Goal: Ask a question

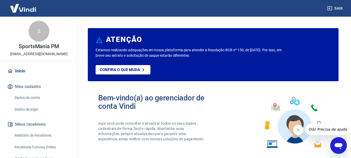
scroll to position [49, 0]
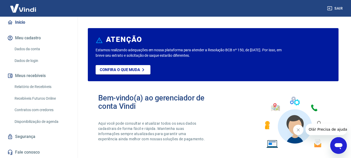
click at [335, 144] on icon "Abrir janela de mensagens" at bounding box center [338, 146] width 8 height 6
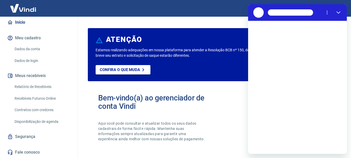
scroll to position [0, 0]
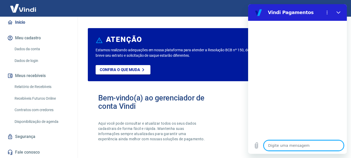
click at [298, 143] on textarea at bounding box center [303, 145] width 80 height 10
type textarea "o"
type textarea "x"
type textarea "ol"
type textarea "x"
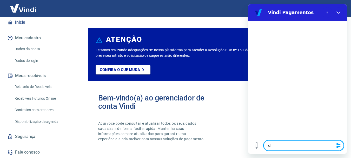
type textarea "ola"
type textarea "x"
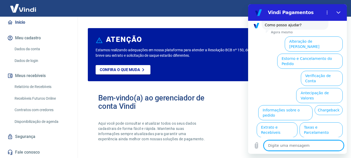
scroll to position [45, 0]
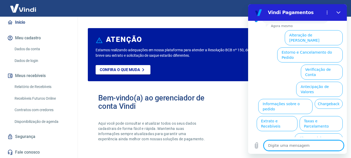
type textarea "a"
type textarea "x"
type textarea "at"
type textarea "x"
type textarea "ate"
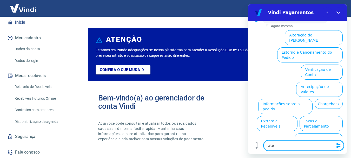
type textarea "x"
type textarea "aten"
type textarea "x"
type textarea "atend"
type textarea "x"
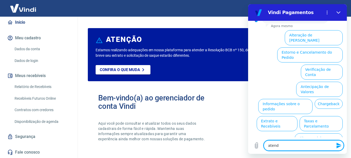
type textarea "atendi"
type textarea "x"
type textarea "atendim"
type textarea "x"
type textarea "atendime"
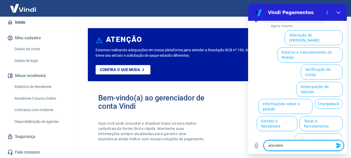
type textarea "x"
type textarea "atendimen"
type textarea "x"
type textarea "atendiment"
type textarea "x"
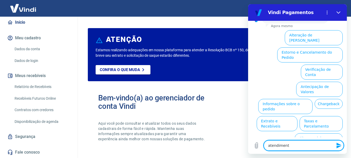
type textarea "atendimento"
type textarea "x"
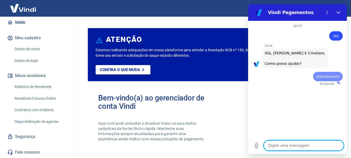
scroll to position [0, 0]
type textarea "x"
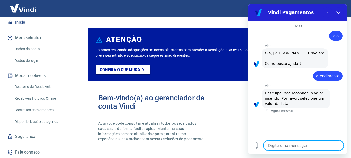
click at [303, 141] on textarea at bounding box center [303, 145] width 80 height 10
type textarea "a"
type textarea "x"
type textarea "at"
type textarea "x"
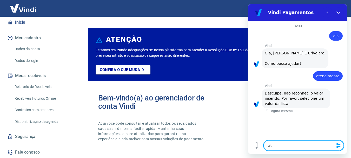
type textarea "ate"
type textarea "x"
type textarea "aten"
type textarea "x"
type textarea "atend"
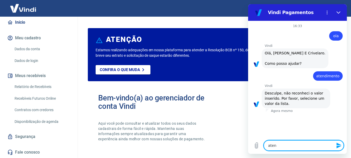
type textarea "x"
type textarea "atendi"
type textarea "x"
type textarea "atendim"
type textarea "x"
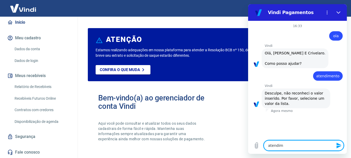
type textarea "atendime"
type textarea "x"
type textarea "atendimen"
type textarea "x"
type textarea "atendimeny"
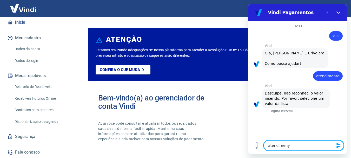
type textarea "x"
type textarea "atendimen"
type textarea "x"
type textarea "atendiment"
type textarea "x"
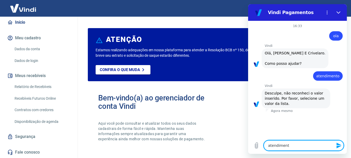
type textarea "atendimento"
type textarea "x"
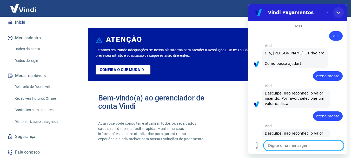
click at [337, 11] on icon "Fechar" at bounding box center [338, 12] width 4 height 4
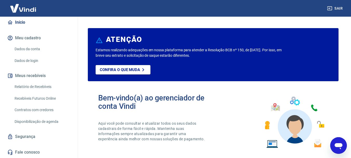
click at [339, 148] on icon "Abrir janela de mensagens" at bounding box center [338, 144] width 9 height 9
type textarea "x"
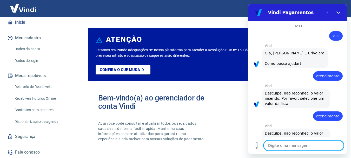
click at [306, 145] on textarea at bounding box center [303, 145] width 80 height 10
type textarea "a"
type textarea "x"
type textarea "at"
type textarea "x"
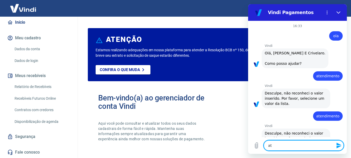
type textarea "ate"
type textarea "x"
type textarea "aten"
type textarea "x"
type textarea "atend"
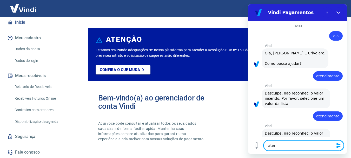
type textarea "x"
type textarea "atendi"
type textarea "x"
type textarea "atendim"
type textarea "x"
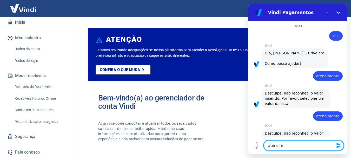
type textarea "atendime"
type textarea "x"
type textarea "atendimen"
type textarea "x"
type textarea "atendiment"
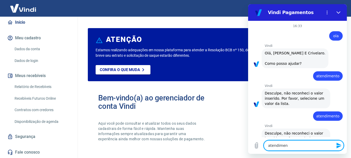
type textarea "x"
type textarea "atendimento"
type textarea "x"
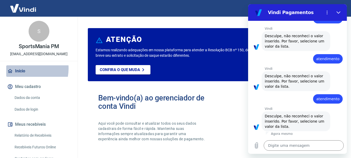
click at [22, 68] on link "Início" at bounding box center [38, 70] width 65 height 11
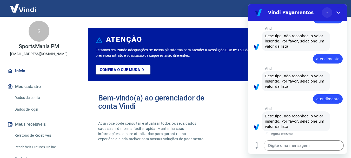
click at [327, 12] on icon "Menu de opções" at bounding box center [327, 12] width 4 height 4
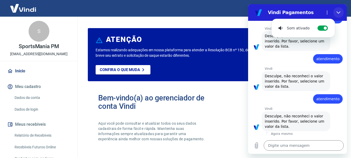
click at [338, 12] on icon "Fechar" at bounding box center [338, 12] width 4 height 4
type textarea "x"
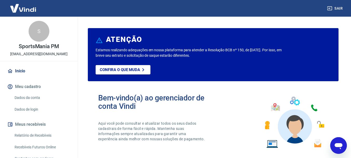
scroll to position [49, 0]
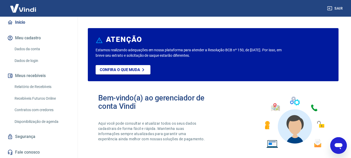
click at [35, 152] on link "Fale conosco" at bounding box center [38, 151] width 65 height 11
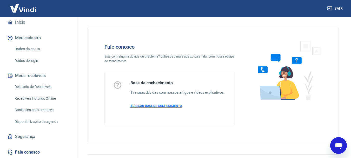
click at [160, 105] on span "ACESSAR BASE DE CONHECIMENTO" at bounding box center [155, 106] width 51 height 4
